Goal: Navigation & Orientation: Understand site structure

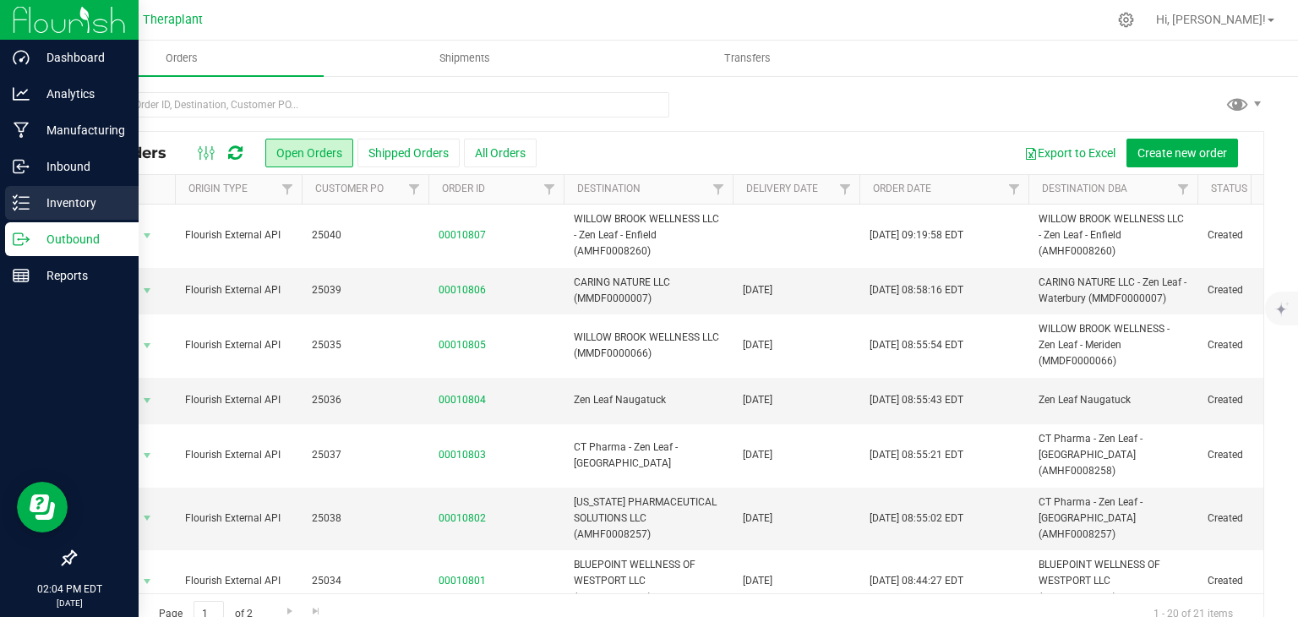
click at [31, 197] on p "Inventory" at bounding box center [80, 203] width 101 height 20
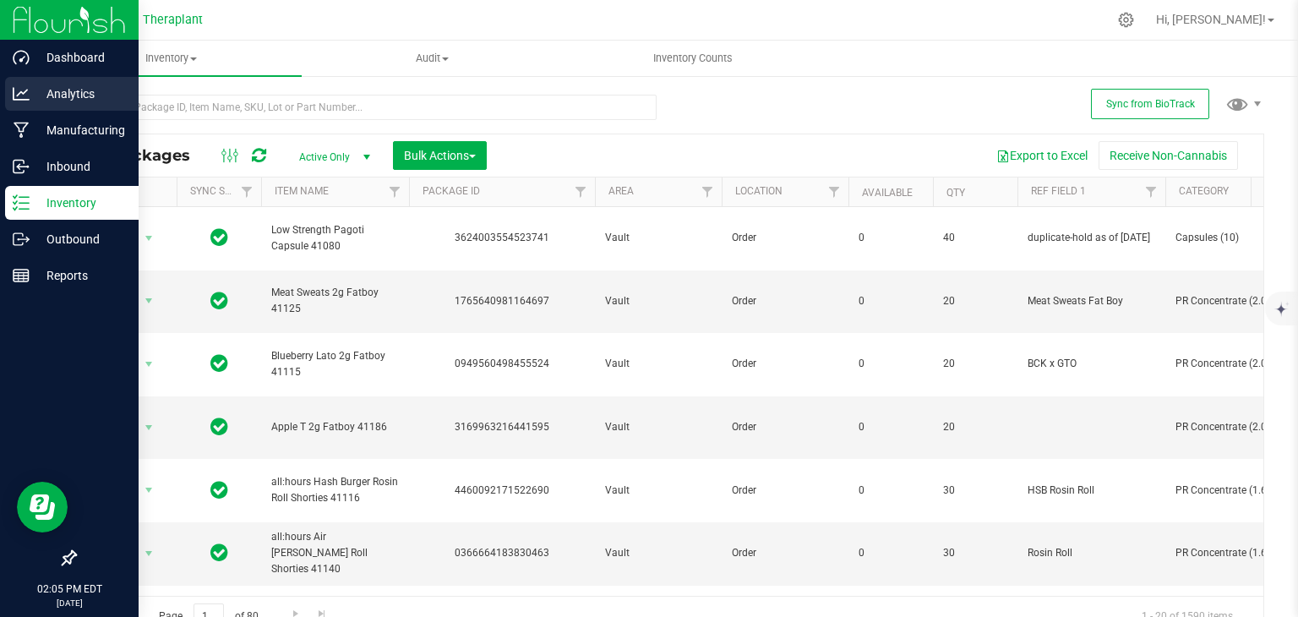
click at [95, 86] on p "Analytics" at bounding box center [80, 94] width 101 height 20
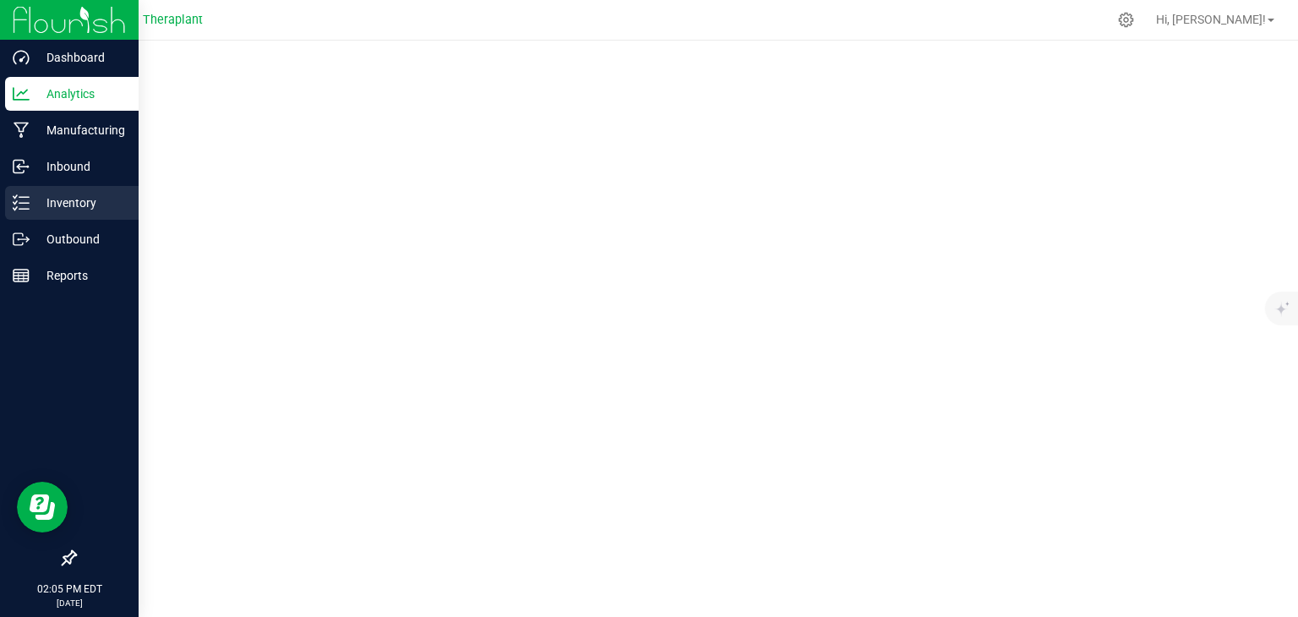
click at [60, 203] on p "Inventory" at bounding box center [80, 203] width 101 height 20
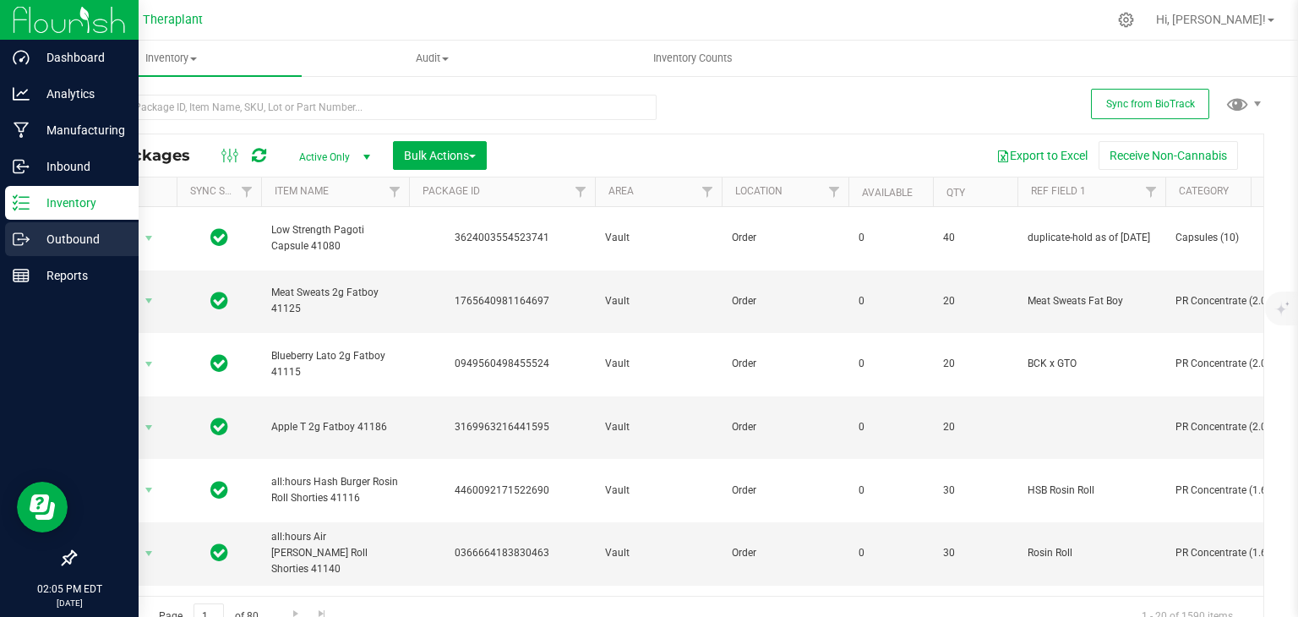
click at [103, 251] on div "Outbound" at bounding box center [71, 239] width 133 height 34
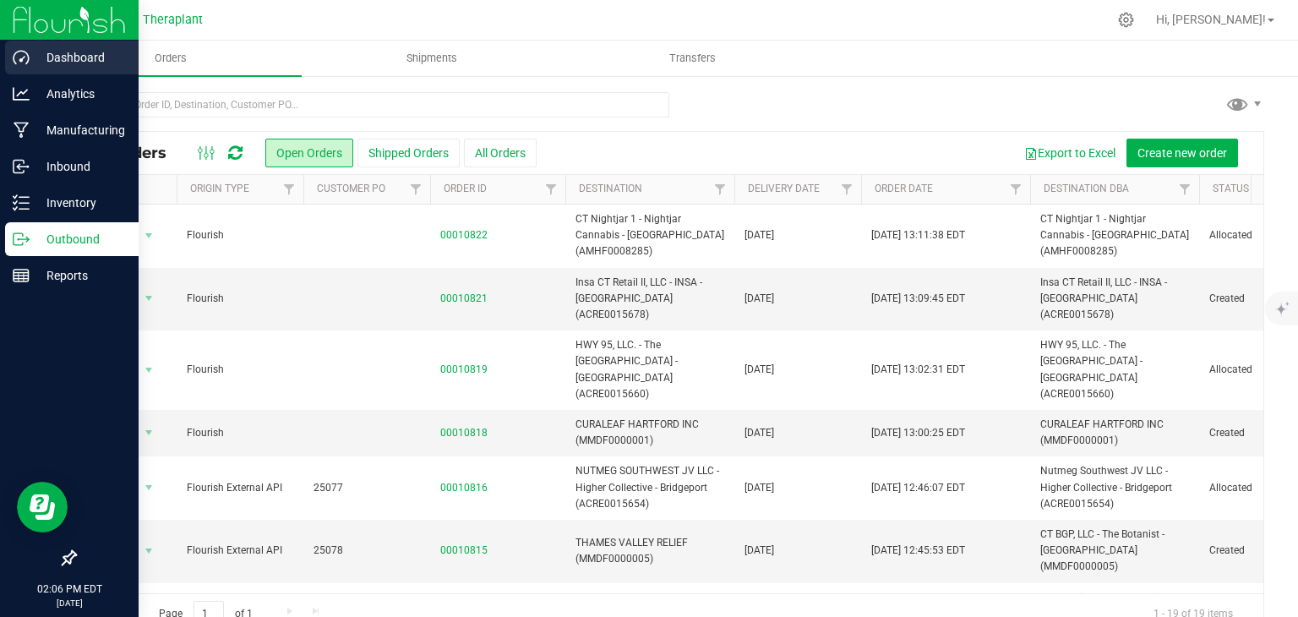
click at [30, 55] on p "Dashboard" at bounding box center [80, 57] width 101 height 20
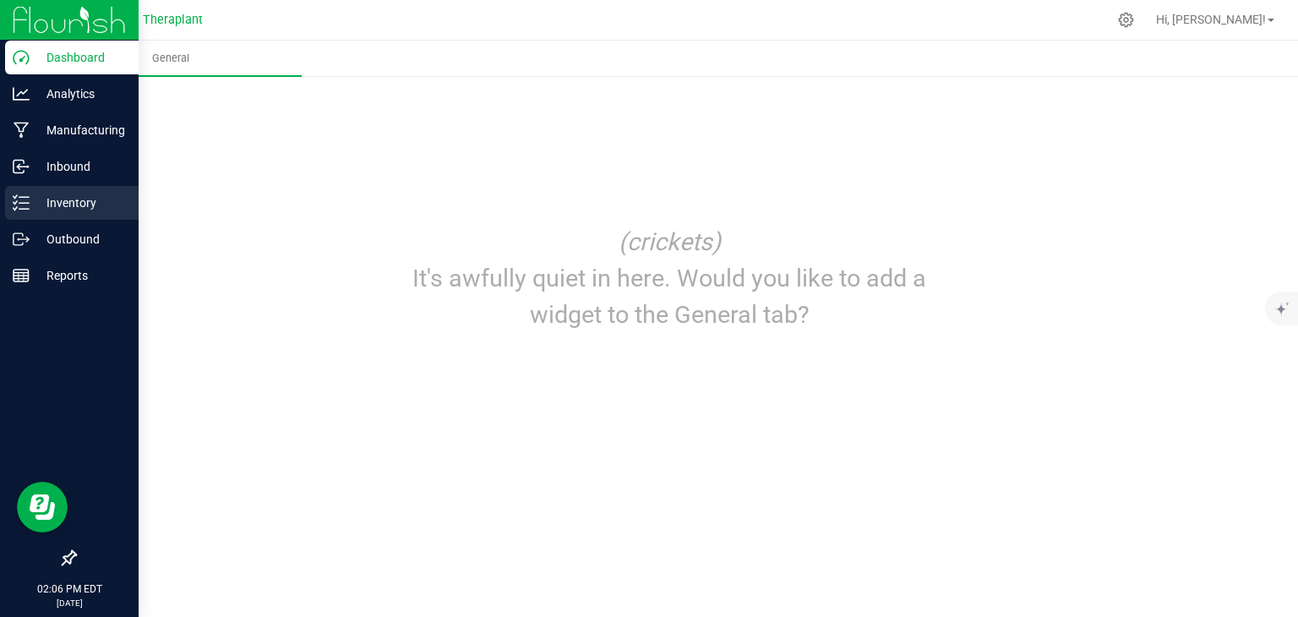
click at [32, 197] on p "Inventory" at bounding box center [80, 203] width 101 height 20
